Goal: Use online tool/utility: Use online tool/utility

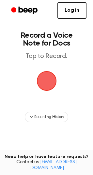
click at [49, 81] on span "button" at bounding box center [47, 81] width 18 height 18
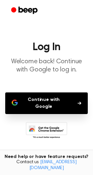
click at [52, 100] on button "Continue with Google" at bounding box center [46, 103] width 83 height 22
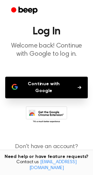
scroll to position [26, 0]
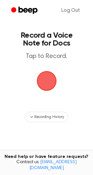
click at [51, 80] on span "button" at bounding box center [47, 81] width 18 height 18
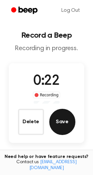
click at [63, 120] on button "Save" at bounding box center [63, 122] width 26 height 26
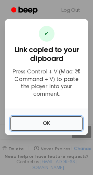
click at [63, 120] on button "OK" at bounding box center [46, 123] width 72 height 14
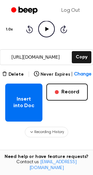
scroll to position [75, 0]
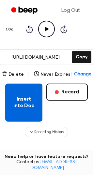
click at [35, 114] on button "Insert into Doc" at bounding box center [23, 103] width 37 height 38
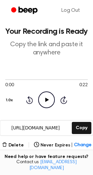
scroll to position [0, 0]
